Goal: Task Accomplishment & Management: Manage account settings

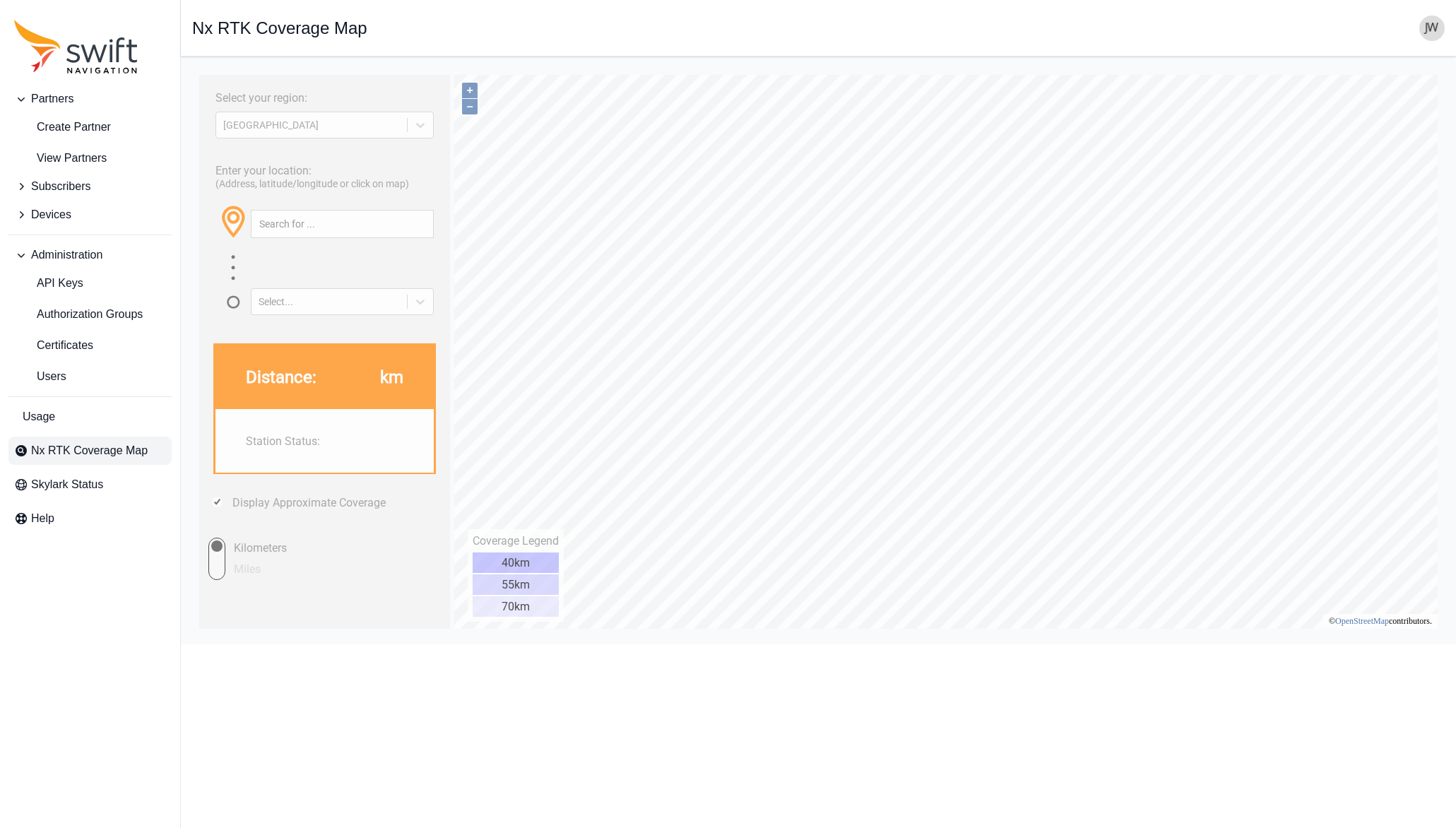
click at [60, 189] on span "Subscribers" at bounding box center [60, 186] width 59 height 17
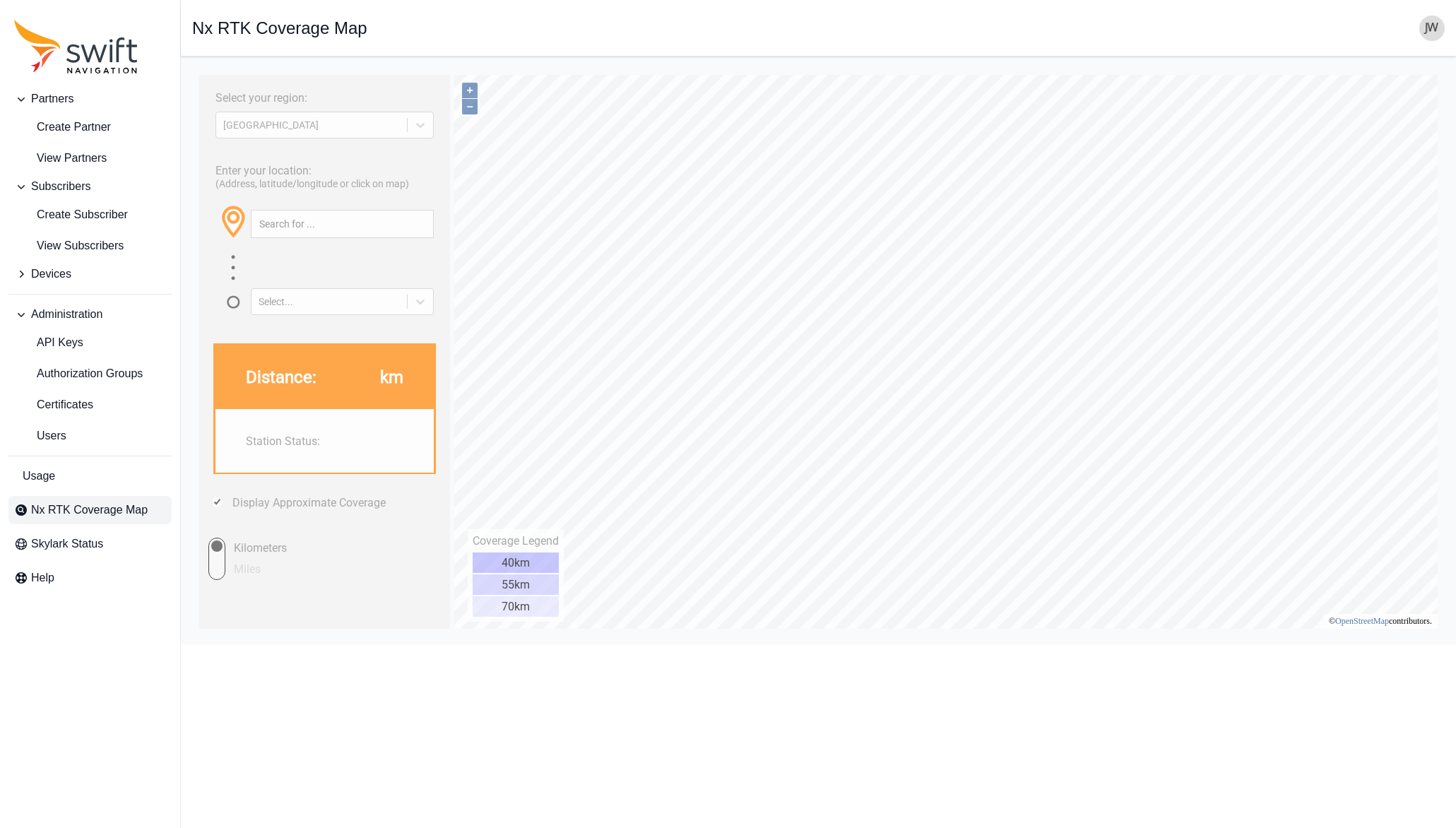
click at [64, 183] on span "Subscribers" at bounding box center [60, 186] width 59 height 17
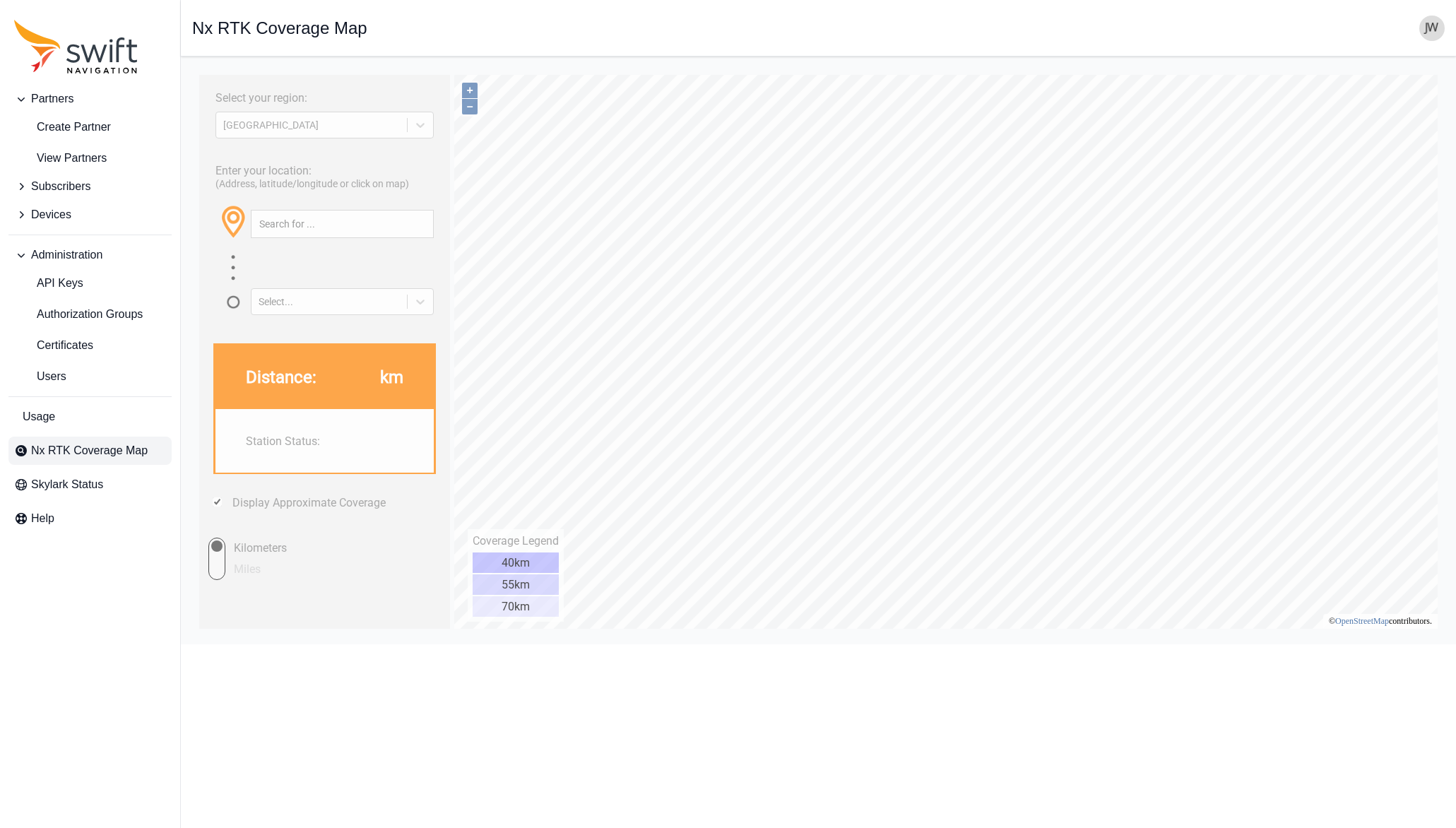
click at [1428, 27] on img "button" at bounding box center [1432, 29] width 26 height 26
click at [1345, 119] on link "Administration" at bounding box center [1377, 114] width 159 height 26
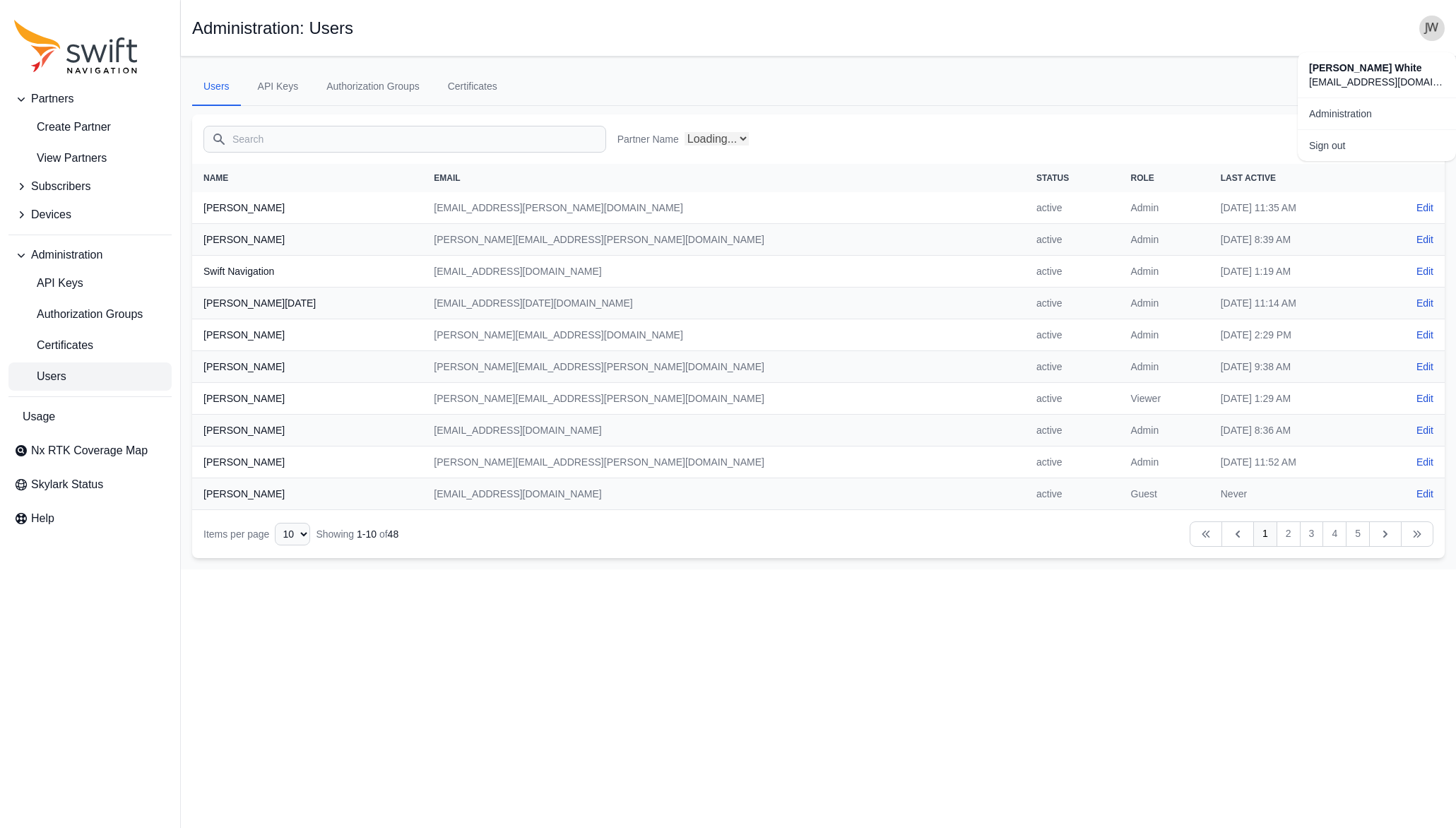
click at [397, 134] on input "Search" at bounding box center [404, 139] width 402 height 27
select select "ab3272ce-40d0-4c94-a524-96a758ab755c"
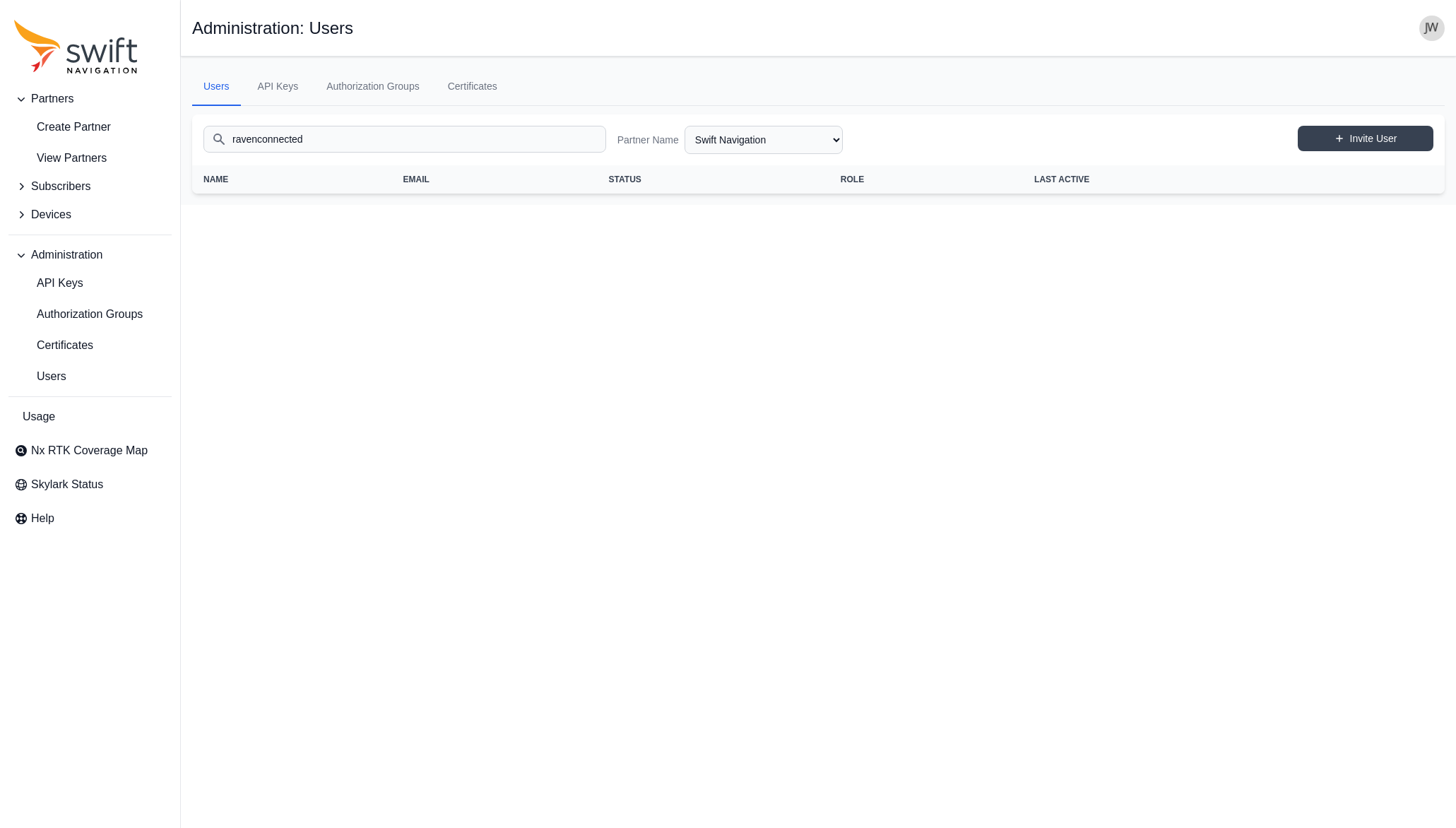
type input "ravenconnected"
click at [73, 189] on span "Subscribers" at bounding box center [60, 186] width 59 height 17
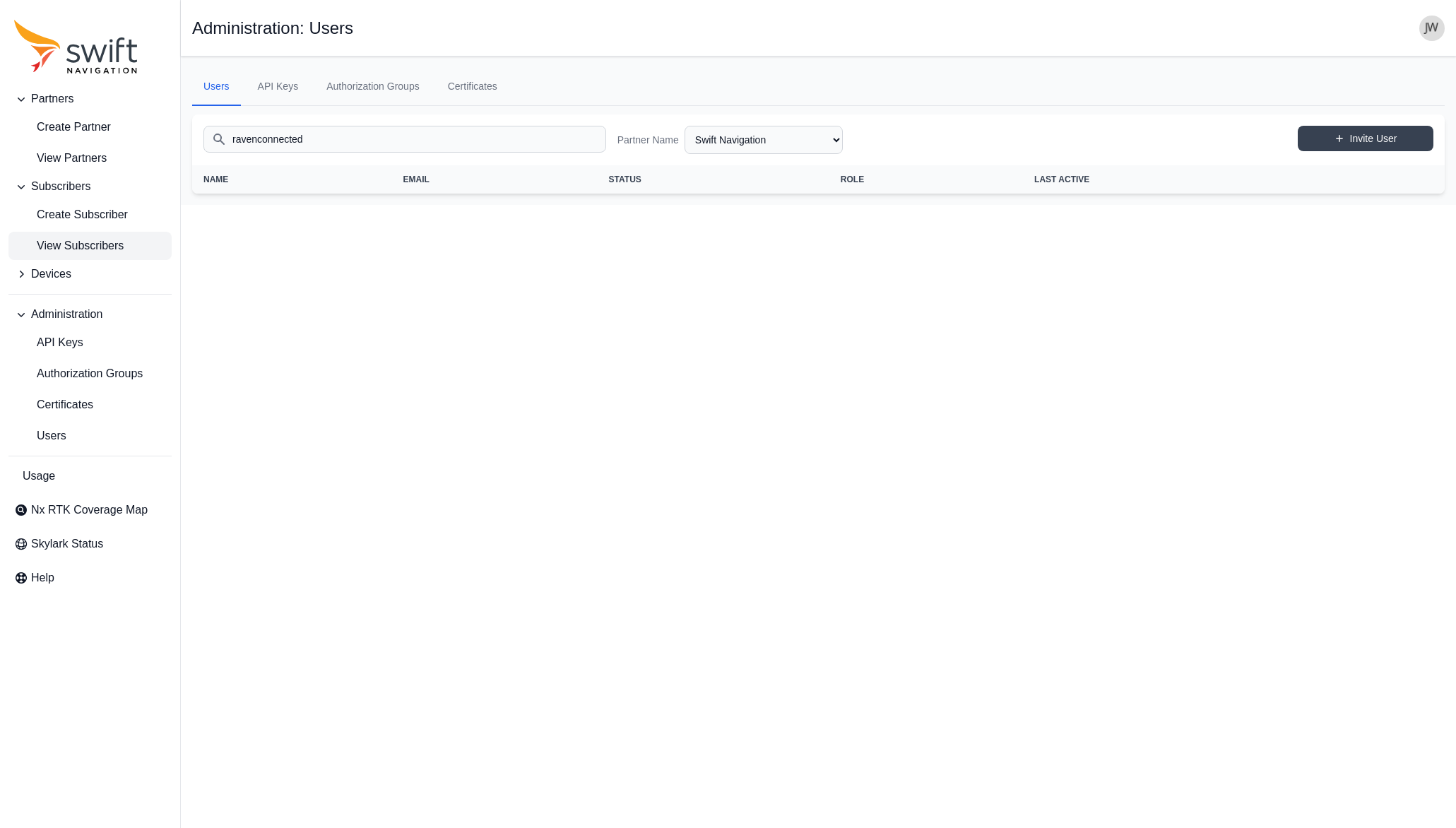
click at [72, 245] on span "View Subscribers" at bounding box center [68, 245] width 109 height 17
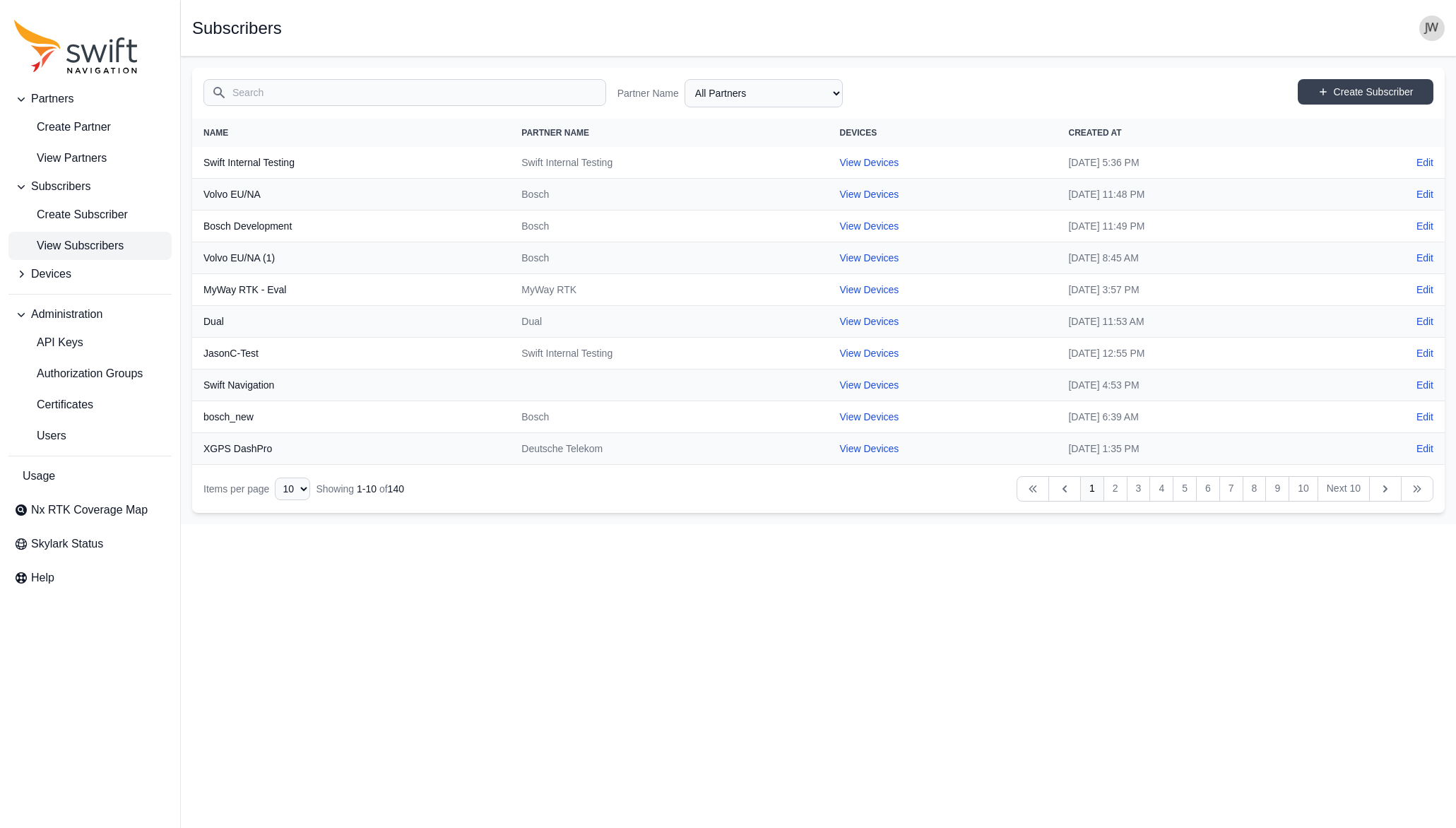
click at [304, 94] on input "Search" at bounding box center [404, 92] width 402 height 27
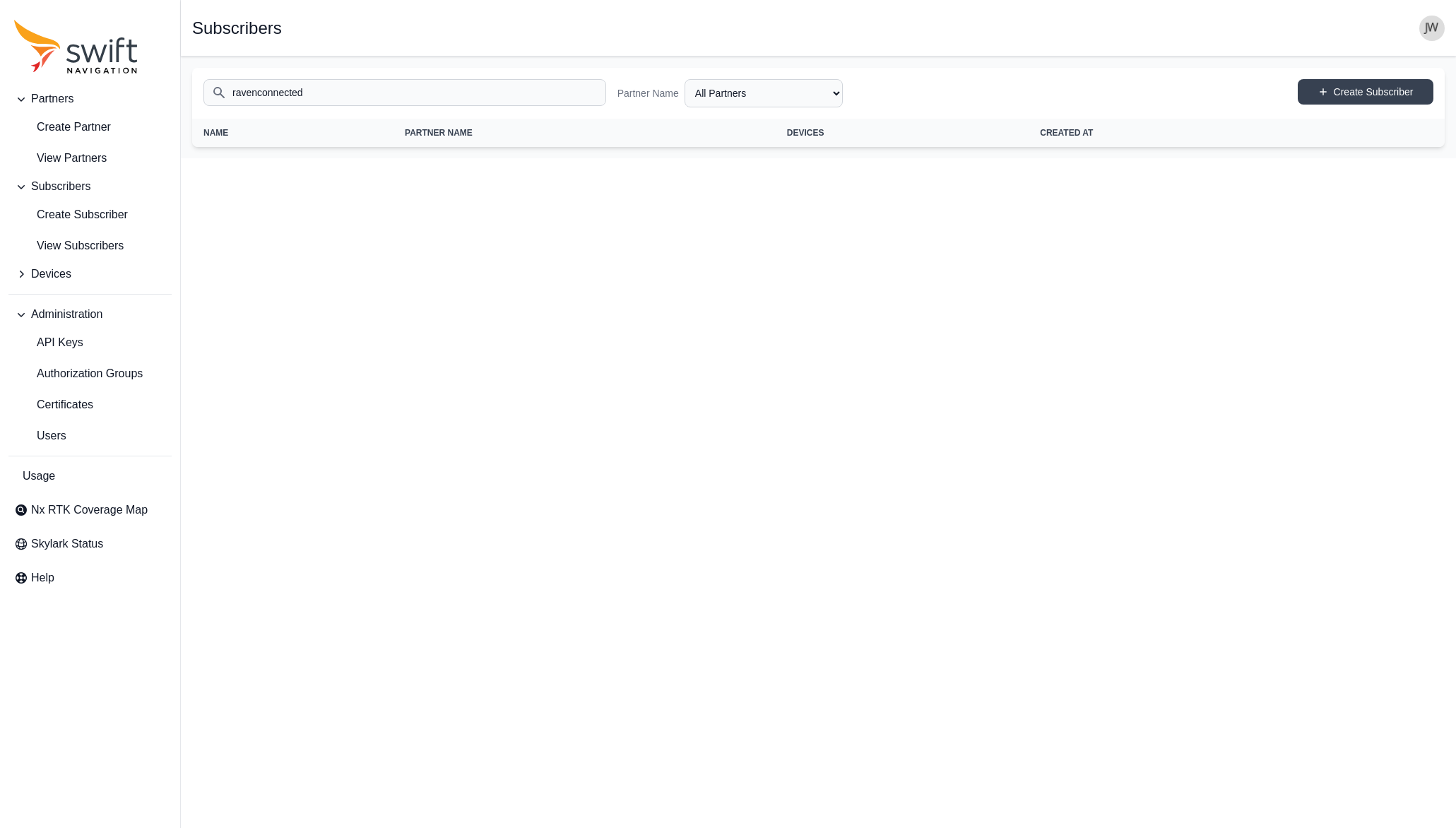
type input "ravenconnected"
select select "ab3272ce-40d0-4c94-a524-96a758ab755c"
drag, startPoint x: 349, startPoint y: 84, endPoint x: 453, endPoint y: 109, distance: 107.0
click at [453, 109] on div "Search ravenconnected Partner Name All Partners AlpsAlpine Asensing Bad Elf Ben…" at bounding box center [818, 92] width 1252 height 51
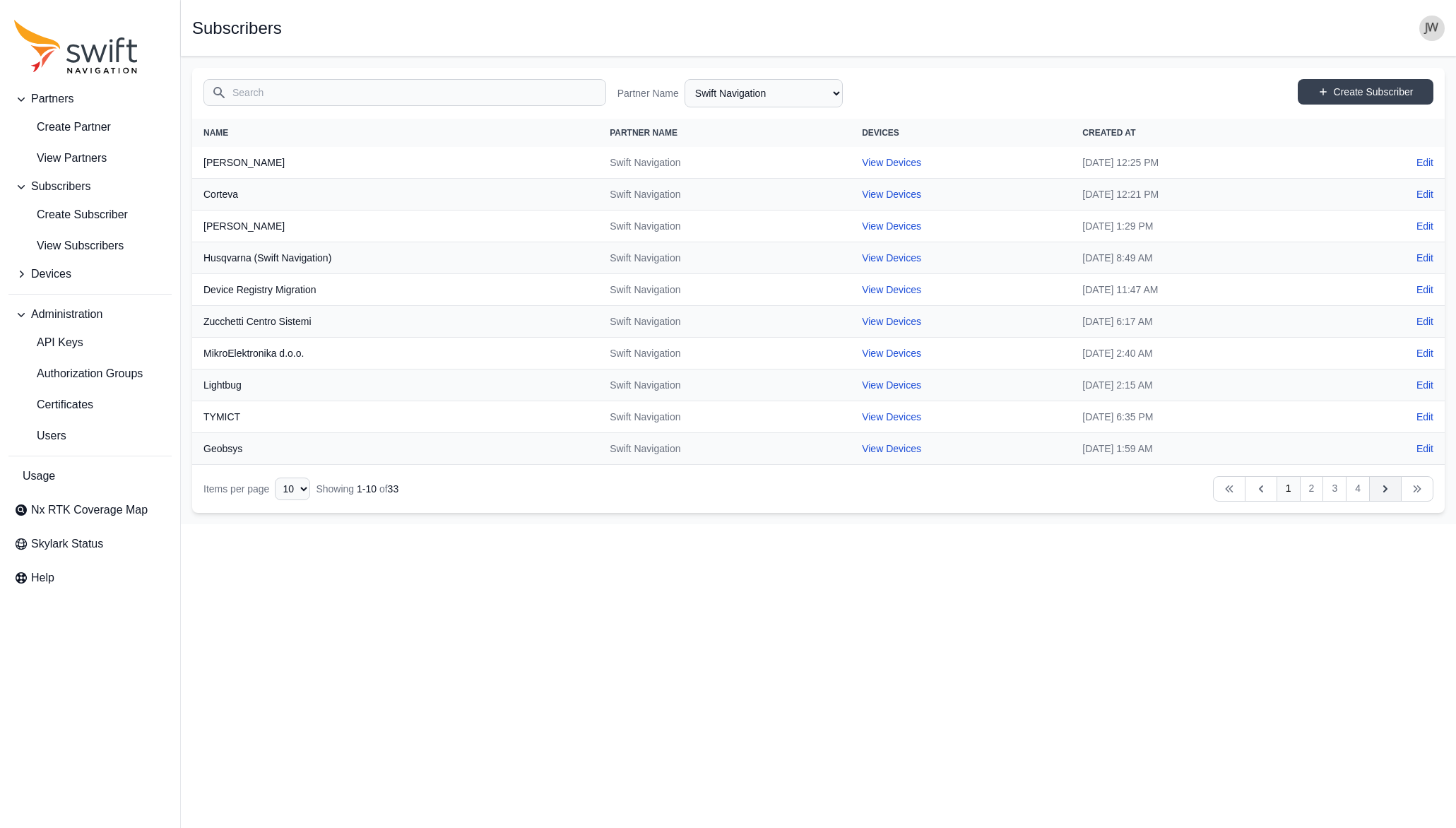
click at [1389, 488] on icon "Table navigation" at bounding box center [1385, 489] width 14 height 14
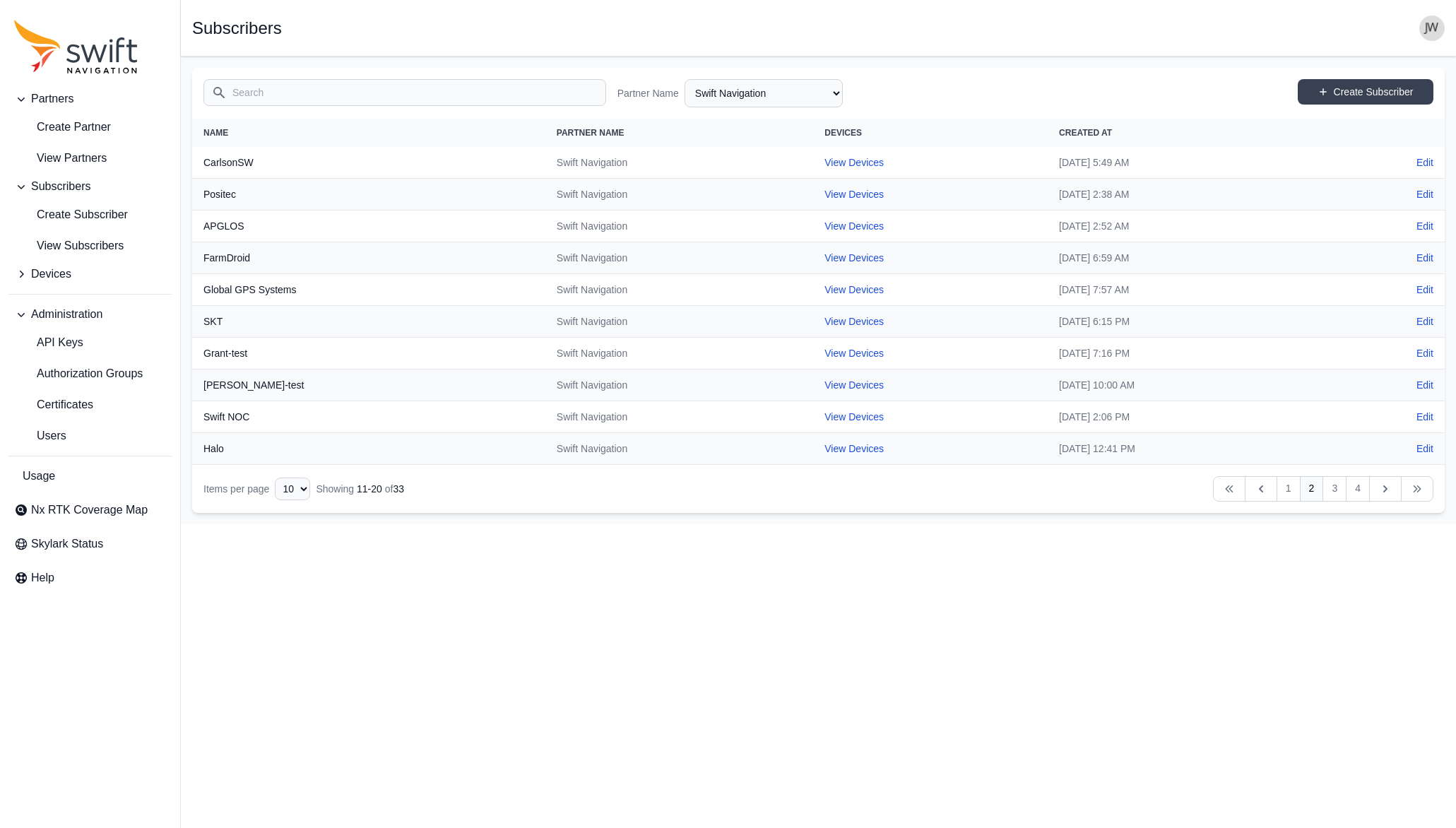
click at [439, 99] on input "Search" at bounding box center [404, 92] width 402 height 27
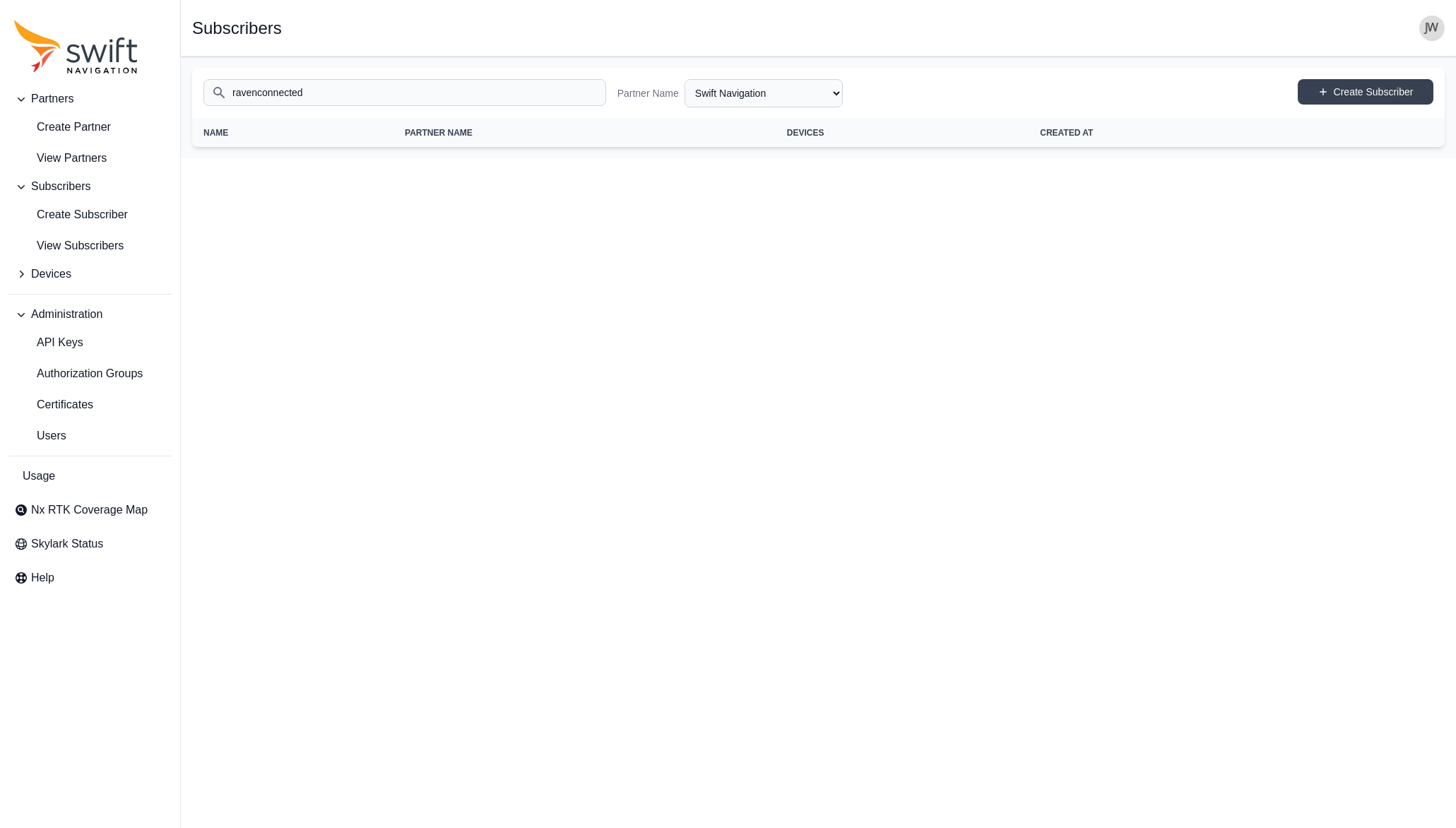
type input "ravenconnected"
click at [655, 159] on html "Partners Create Partner View Partners Subscribers Create Subscriber View Subscr…" at bounding box center [728, 79] width 1456 height 159
